Goal: Task Accomplishment & Management: Complete application form

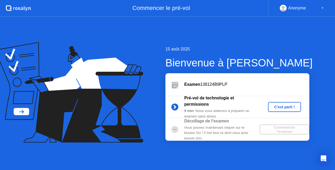
click at [279, 106] on div "C'est parti !" at bounding box center [284, 107] width 29 height 4
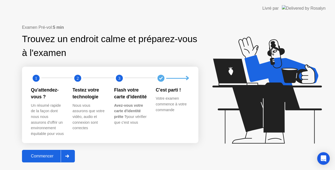
click at [38, 157] on div "Commencer" at bounding box center [42, 156] width 37 height 5
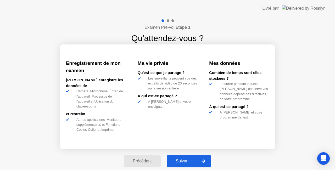
click at [183, 160] on div "Suivant" at bounding box center [182, 161] width 29 height 5
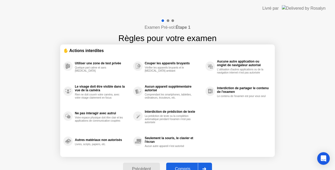
click at [185, 166] on button "Compris" at bounding box center [189, 169] width 46 height 13
select select "**********"
select select "*******"
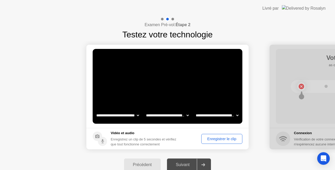
click at [219, 139] on div "Enregistrer le clip" at bounding box center [221, 139] width 37 height 4
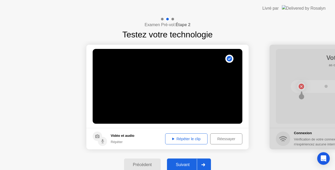
click at [226, 141] on div "Réessayer" at bounding box center [226, 139] width 29 height 4
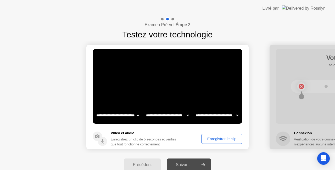
click at [222, 138] on div "Enregistrer le clip" at bounding box center [221, 139] width 37 height 4
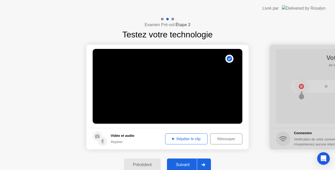
click at [188, 164] on div "Suivant" at bounding box center [182, 164] width 29 height 5
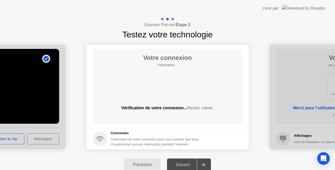
click at [188, 164] on div "Suivant" at bounding box center [182, 164] width 29 height 5
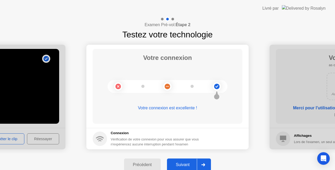
click at [183, 163] on div "Suivant" at bounding box center [182, 164] width 29 height 5
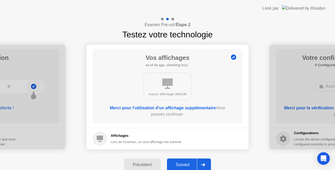
click at [183, 163] on div "Suivant" at bounding box center [182, 164] width 29 height 5
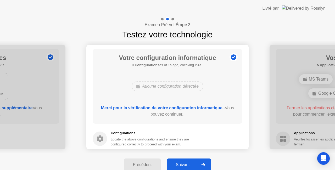
click at [183, 163] on div "Suivant" at bounding box center [182, 164] width 29 height 5
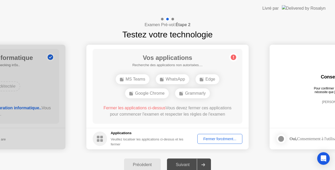
click at [183, 163] on div "Suivant" at bounding box center [182, 164] width 29 height 5
click at [217, 139] on div "Fermer forcément..." at bounding box center [219, 139] width 41 height 4
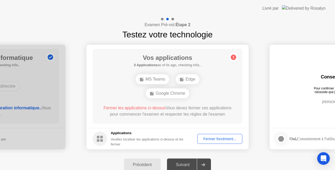
click at [221, 137] on div "Fermer forcément..." at bounding box center [219, 139] width 41 height 4
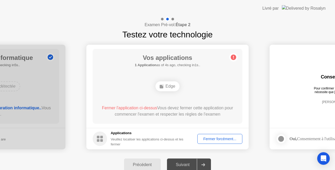
click at [209, 137] on div "Fermer forcément..." at bounding box center [219, 139] width 41 height 4
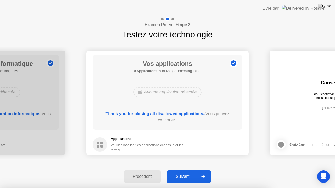
click at [189, 170] on button "Suivant" at bounding box center [189, 177] width 44 height 13
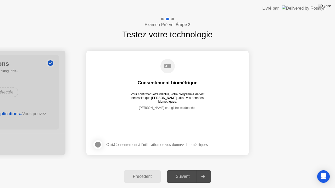
click at [97, 142] on div at bounding box center [98, 145] width 6 height 6
click at [183, 170] on div "Suivant" at bounding box center [182, 176] width 29 height 5
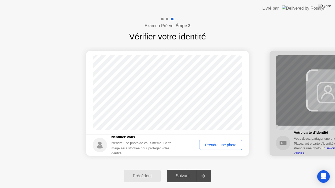
click at [214, 146] on div "Prendre une photo" at bounding box center [220, 145] width 39 height 4
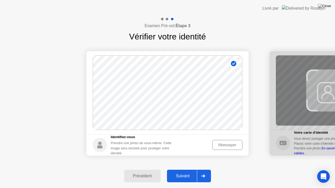
click at [192, 170] on div "Suivant" at bounding box center [182, 176] width 29 height 5
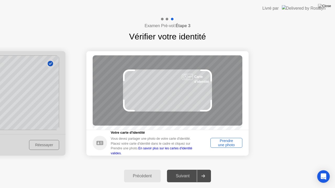
click at [227, 147] on div "Prendre une photo" at bounding box center [226, 143] width 28 height 8
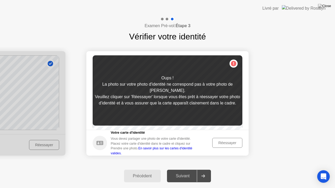
click at [227, 145] on div "Réessayer" at bounding box center [227, 143] width 26 height 4
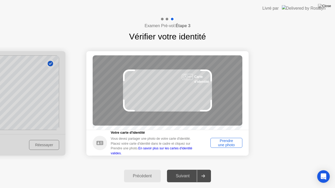
click at [225, 142] on div "Prendre une photo" at bounding box center [226, 143] width 28 height 8
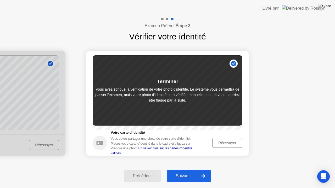
click at [188, 170] on div "Suivant" at bounding box center [182, 176] width 29 height 5
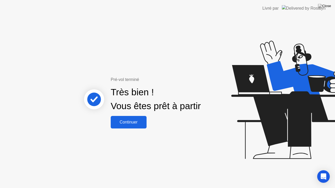
click at [126, 124] on div "Continuer" at bounding box center [128, 122] width 33 height 5
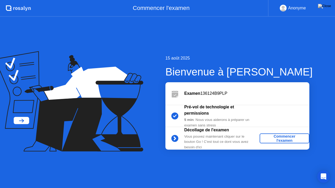
click at [279, 138] on div "Commencer l'examen" at bounding box center [285, 138] width 46 height 8
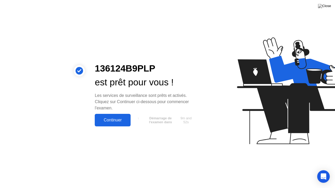
click at [114, 120] on div "Continuer" at bounding box center [112, 120] width 33 height 5
